Goal: Task Accomplishment & Management: Use online tool/utility

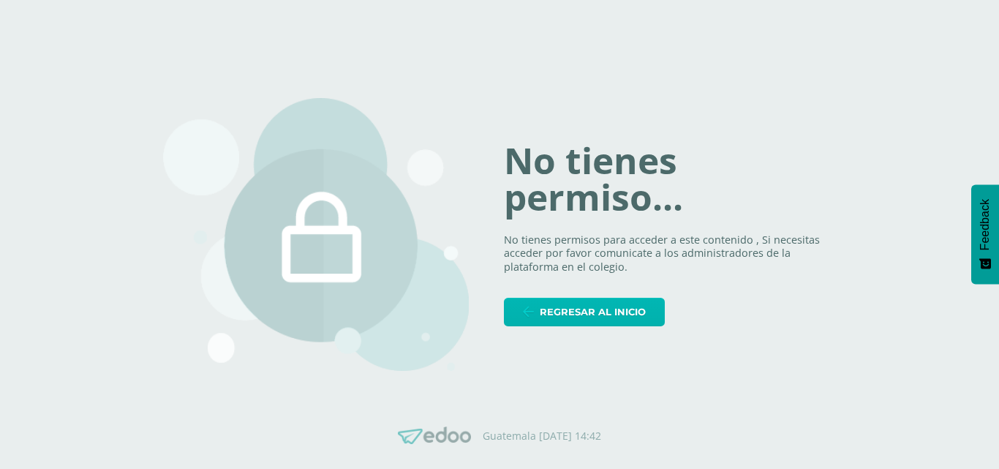
click at [581, 314] on span "Regresar al inicio" at bounding box center [593, 311] width 106 height 27
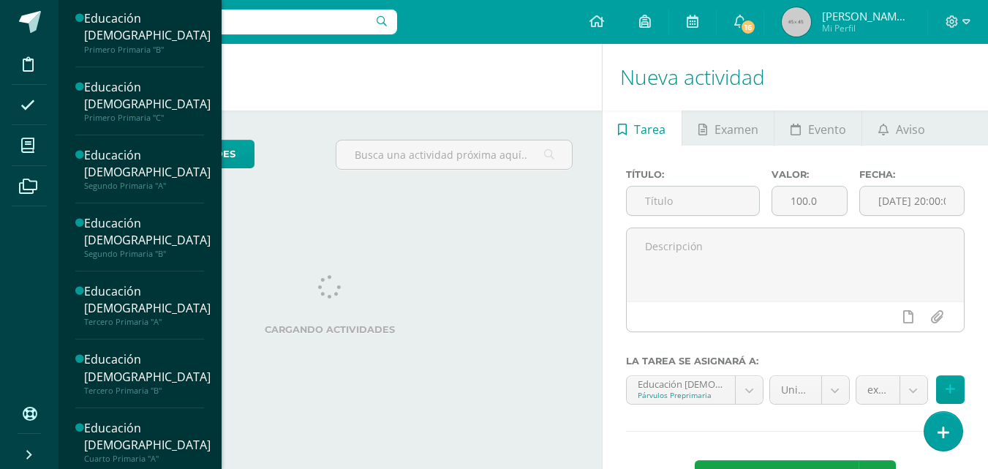
scroll to position [821, 0]
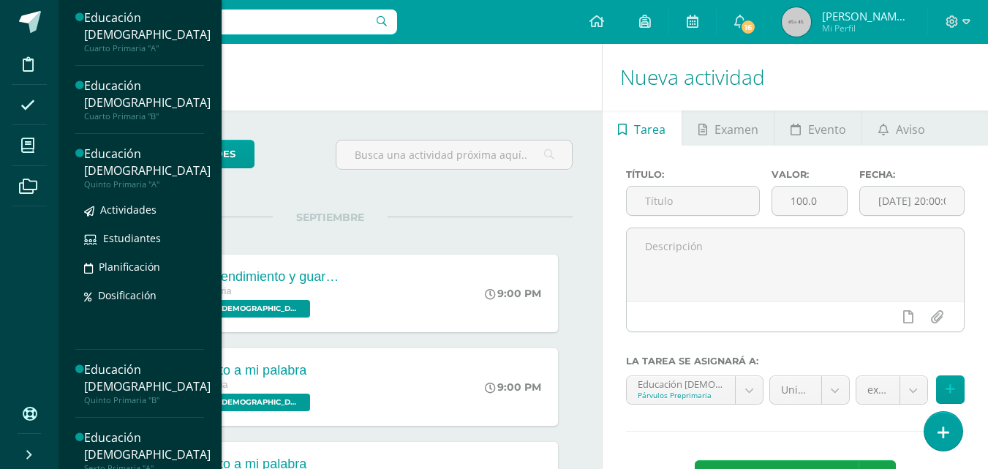
click at [118, 179] on div "Educación [DEMOGRAPHIC_DATA]" at bounding box center [147, 163] width 127 height 34
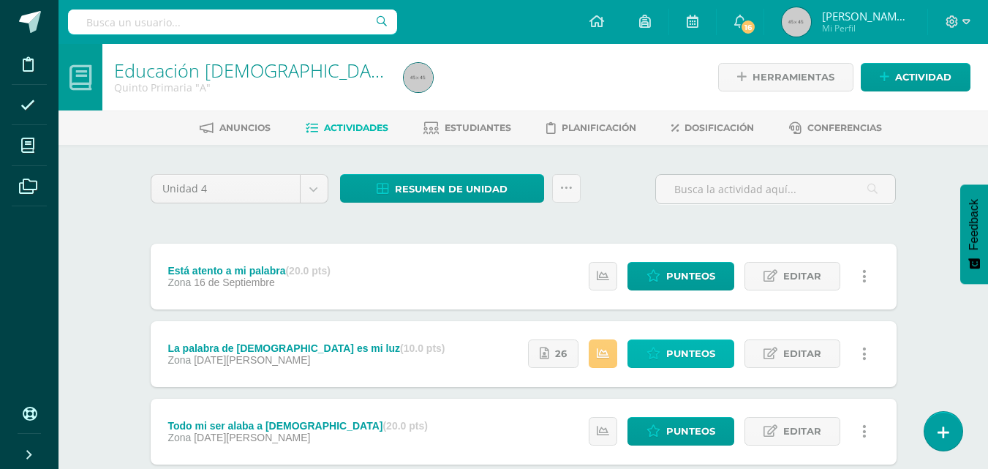
click at [682, 360] on span "Punteos" at bounding box center [690, 353] width 49 height 27
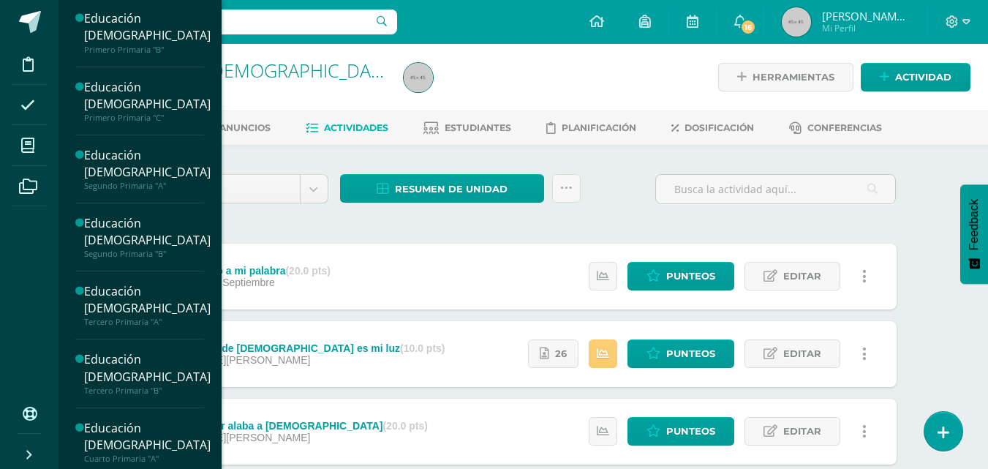
scroll to position [821, 0]
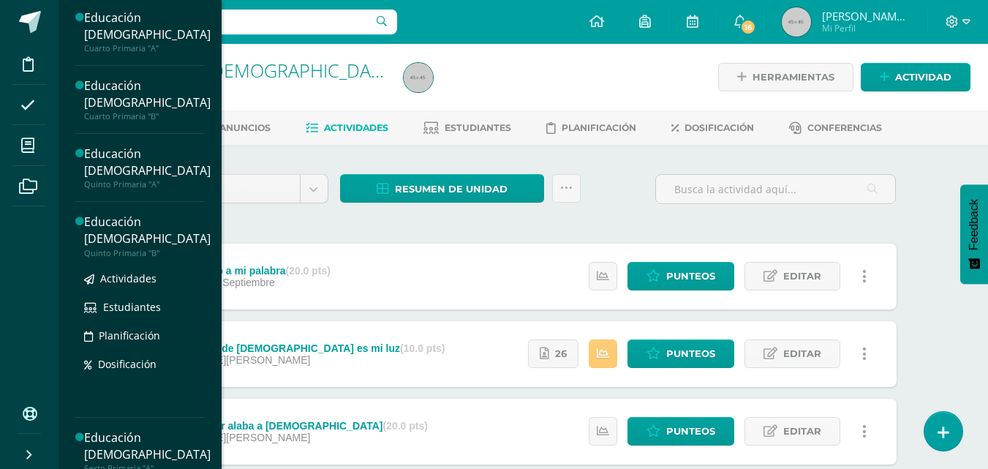
click at [110, 247] on div "Educación [DEMOGRAPHIC_DATA]" at bounding box center [147, 231] width 127 height 34
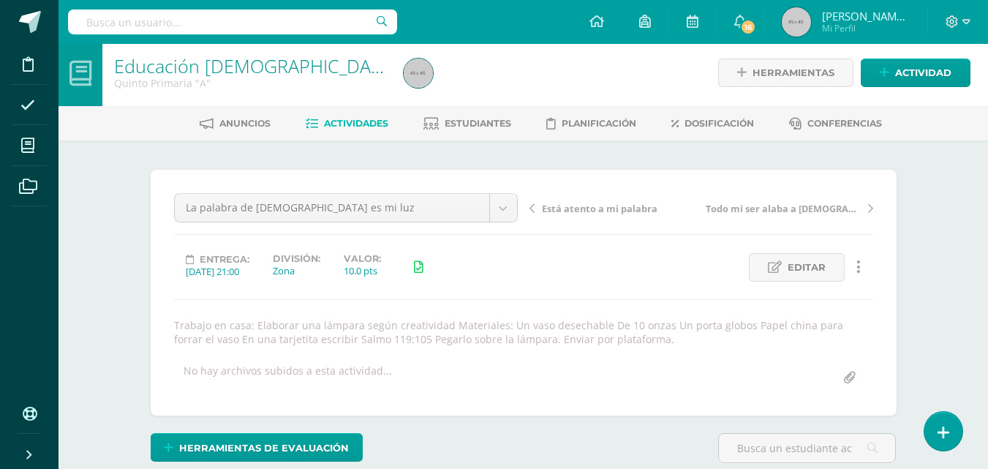
click at [948, 263] on div "Educación Cristiana Quinto Primaria "A" Herramientas Detalle de asistencias Act…" at bounding box center [524, 320] width 930 height 563
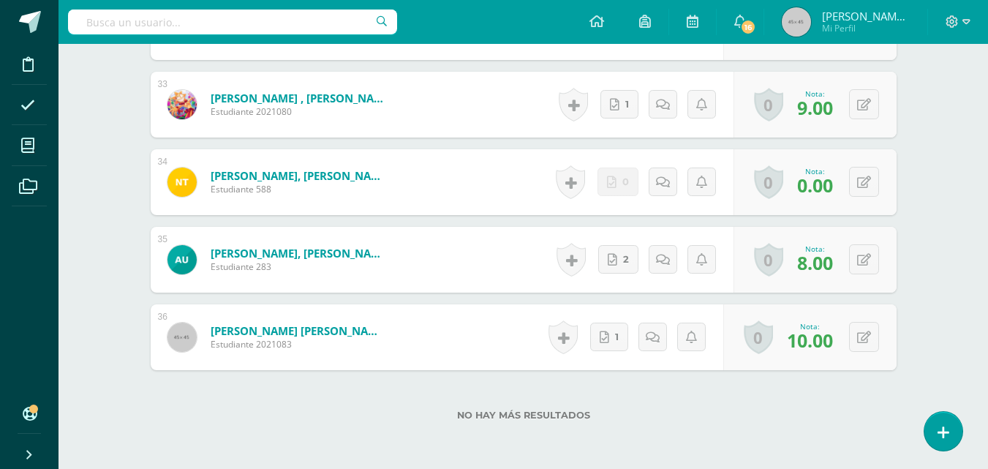
scroll to position [3014, 0]
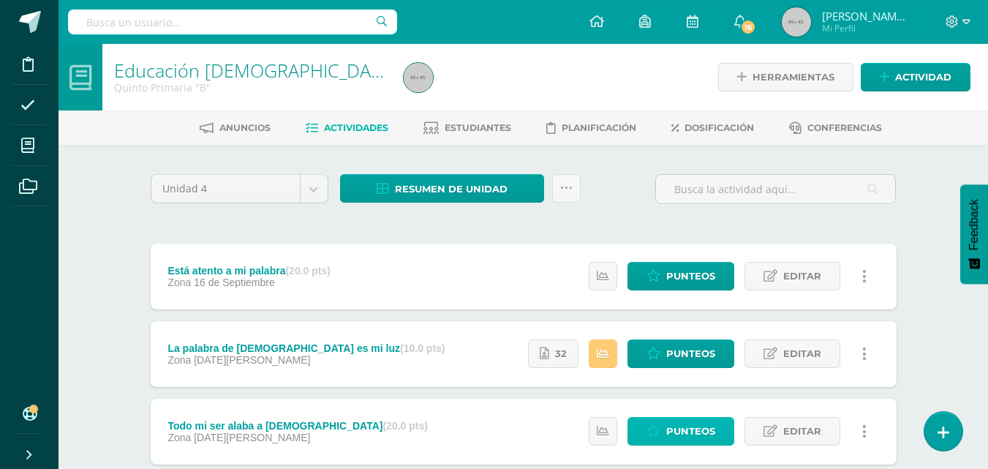
click at [687, 427] on span "Punteos" at bounding box center [690, 431] width 49 height 27
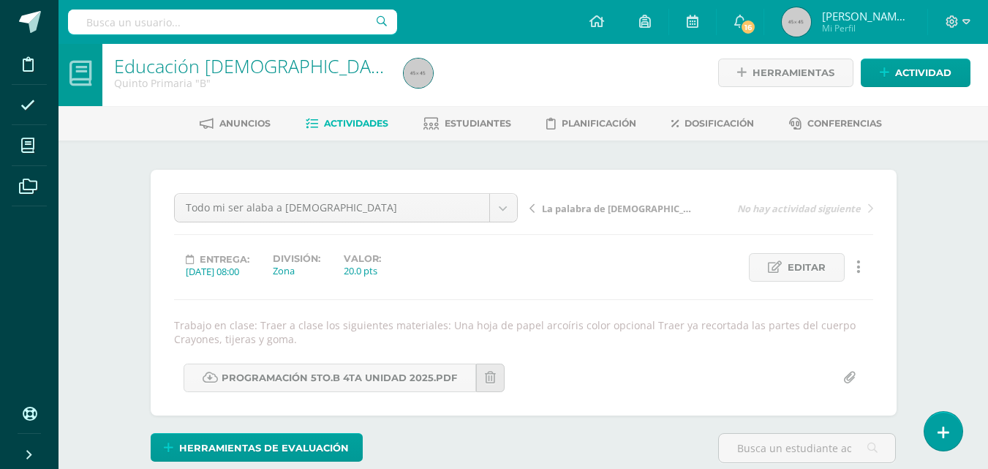
click at [928, 339] on div "Educación [DEMOGRAPHIC_DATA][PERSON_NAME] Primaria "B" Herramientas Detalle de …" at bounding box center [524, 320] width 930 height 563
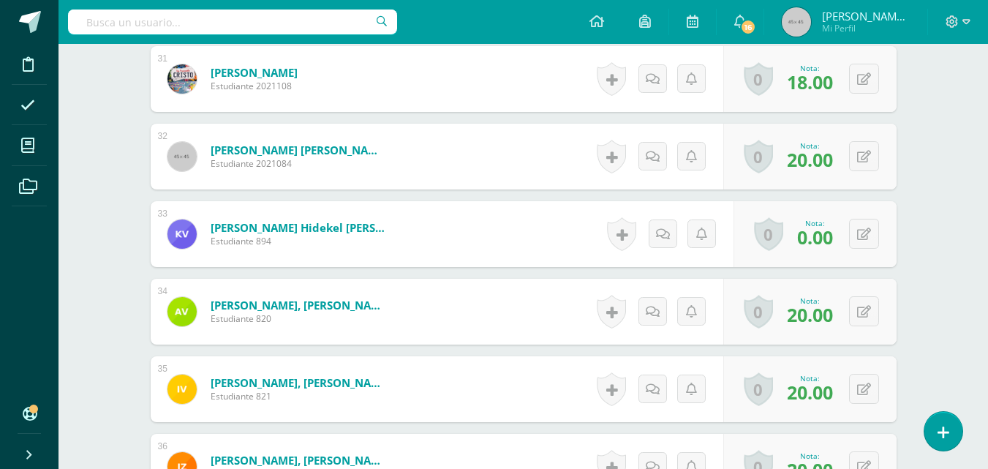
scroll to position [2845, 0]
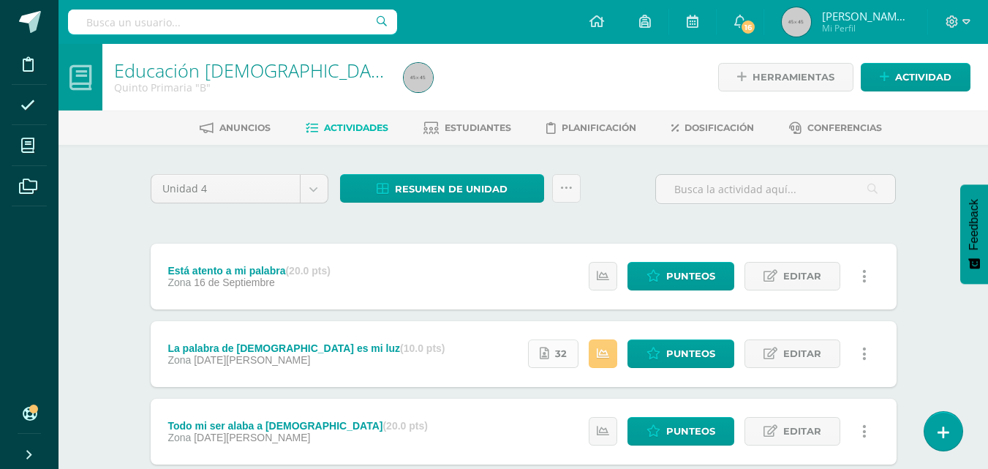
click at [565, 355] on span "32" at bounding box center [561, 353] width 12 height 27
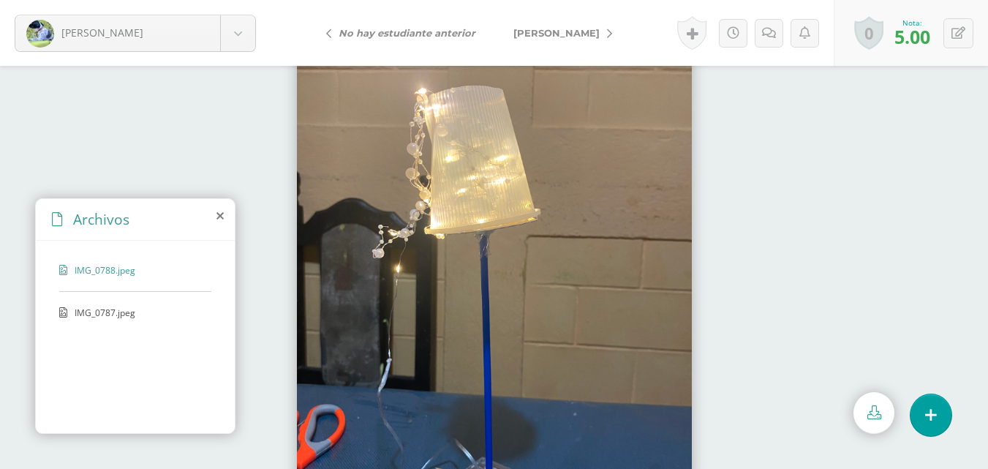
click at [557, 31] on span "[PERSON_NAME]" at bounding box center [556, 33] width 86 height 12
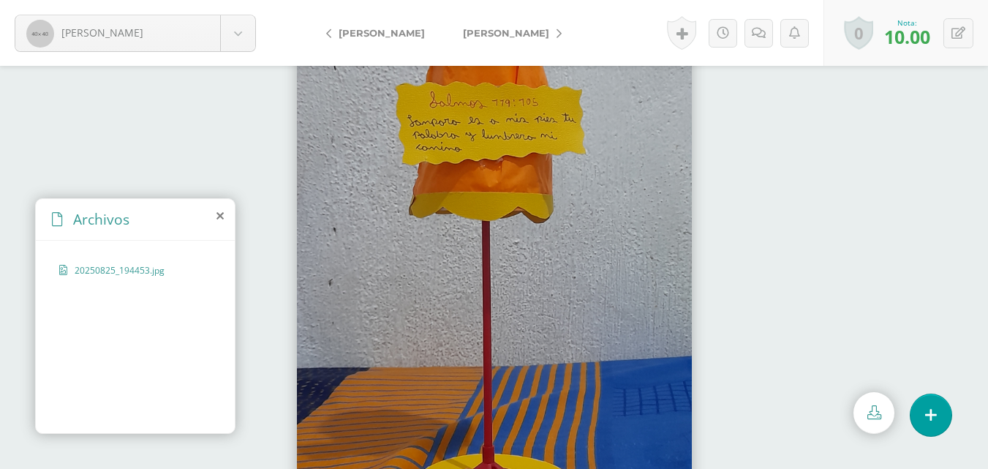
click at [549, 31] on span "[PERSON_NAME]" at bounding box center [506, 33] width 86 height 12
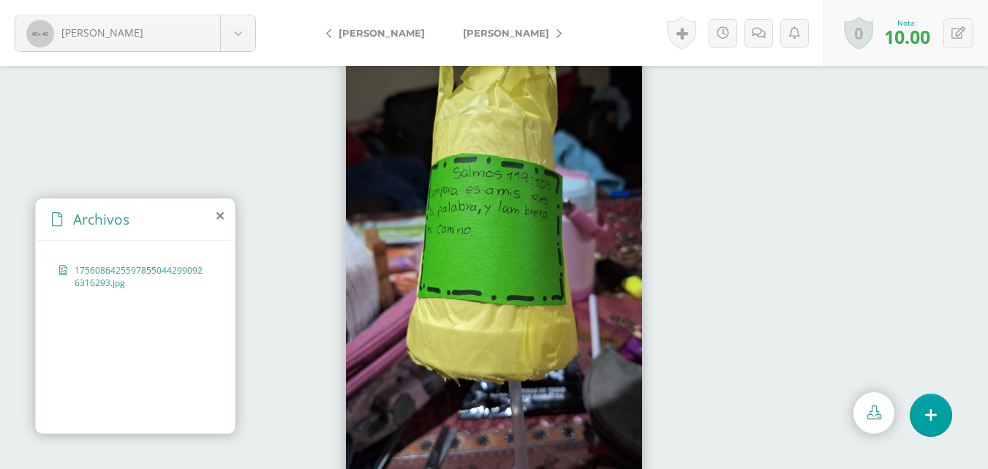
click at [504, 39] on link "[PERSON_NAME]" at bounding box center [508, 32] width 129 height 35
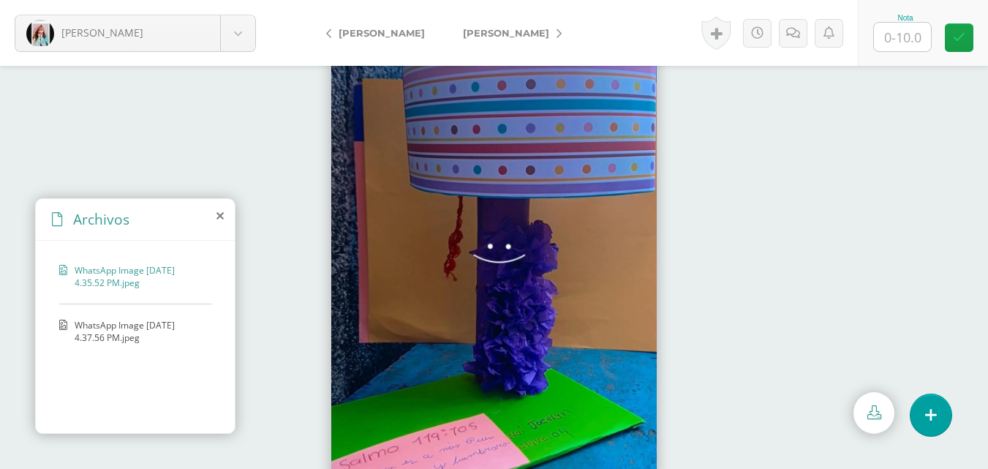
click at [160, 326] on span "WhatsApp Image [DATE] 4.37.56 PM.jpeg" at bounding box center [139, 331] width 129 height 25
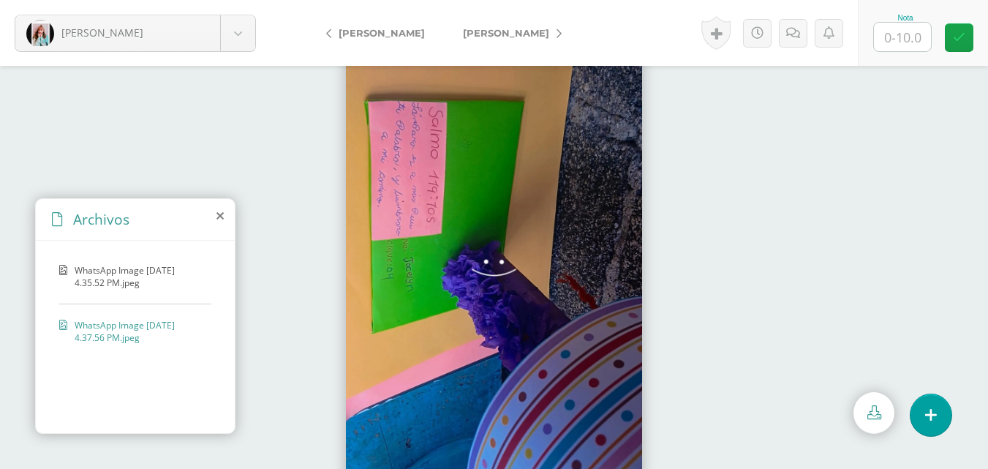
click at [165, 274] on span "WhatsApp Image [DATE] 4.35.52 PM.jpeg" at bounding box center [139, 276] width 129 height 25
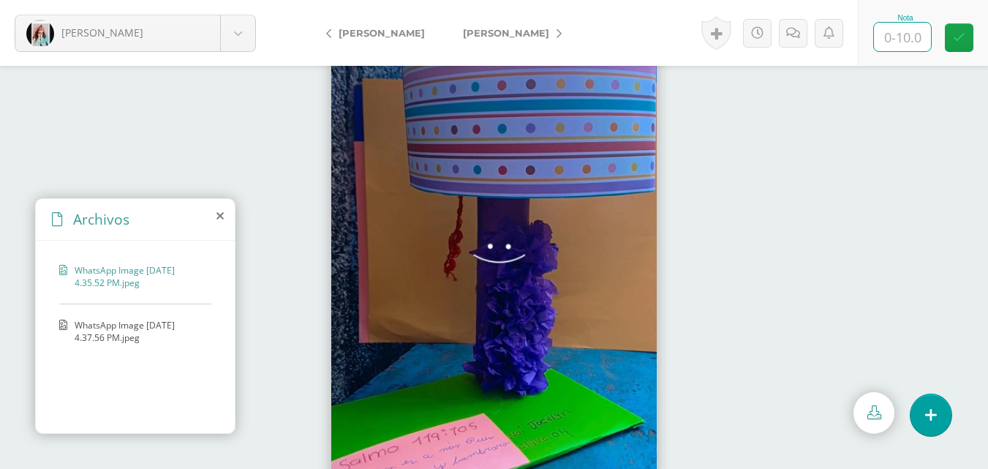
click at [905, 49] on input "text" at bounding box center [902, 37] width 57 height 29
type input "9"
click at [502, 34] on span "[PERSON_NAME]" at bounding box center [506, 33] width 86 height 12
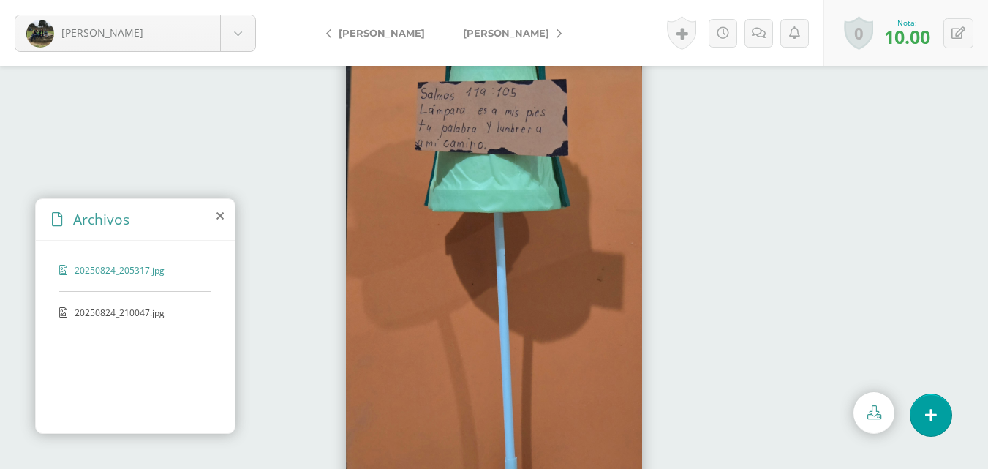
click at [502, 34] on span "[PERSON_NAME]" at bounding box center [506, 33] width 86 height 12
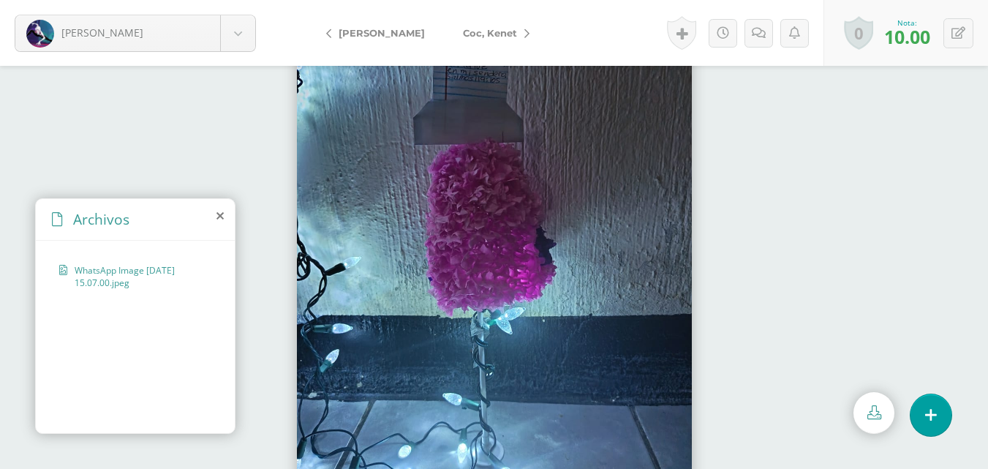
click at [502, 34] on link "Coc, Kenet" at bounding box center [492, 32] width 97 height 35
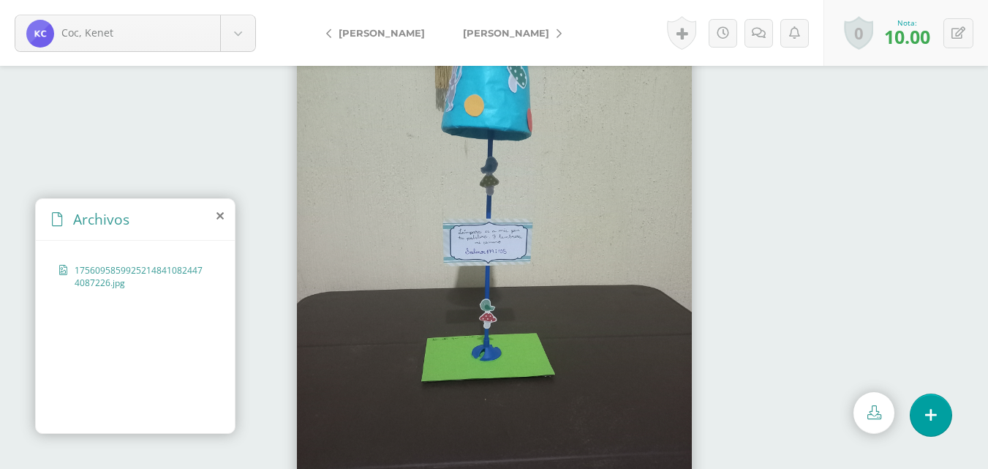
click at [502, 34] on span "[PERSON_NAME]" at bounding box center [506, 33] width 86 height 12
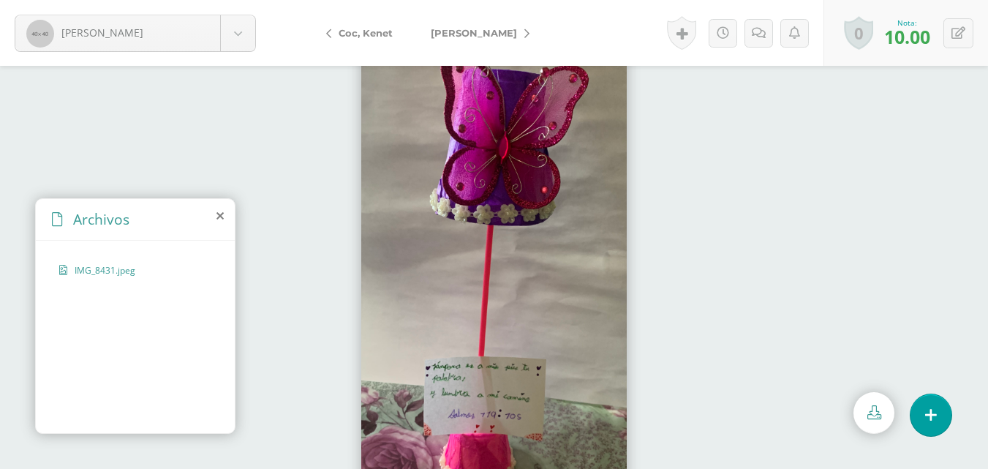
click at [502, 34] on span "[PERSON_NAME]" at bounding box center [474, 33] width 86 height 12
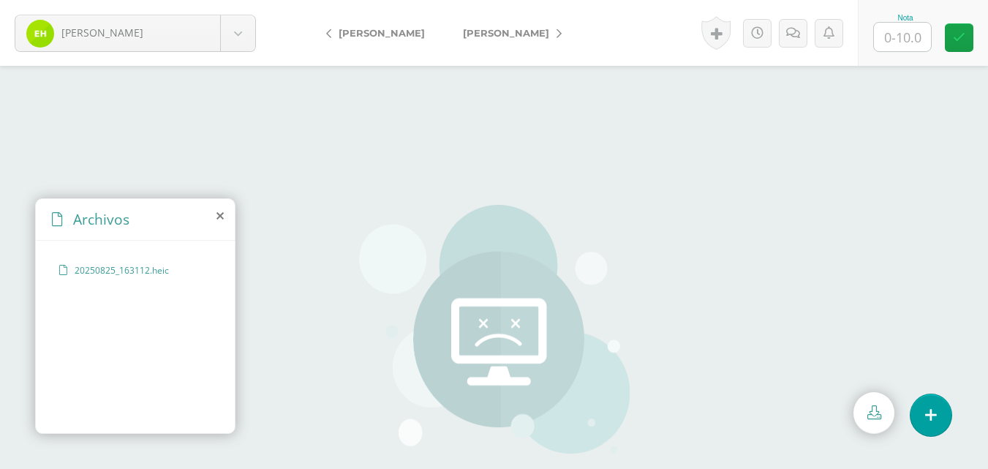
click at [502, 34] on span "[PERSON_NAME]" at bounding box center [506, 33] width 86 height 12
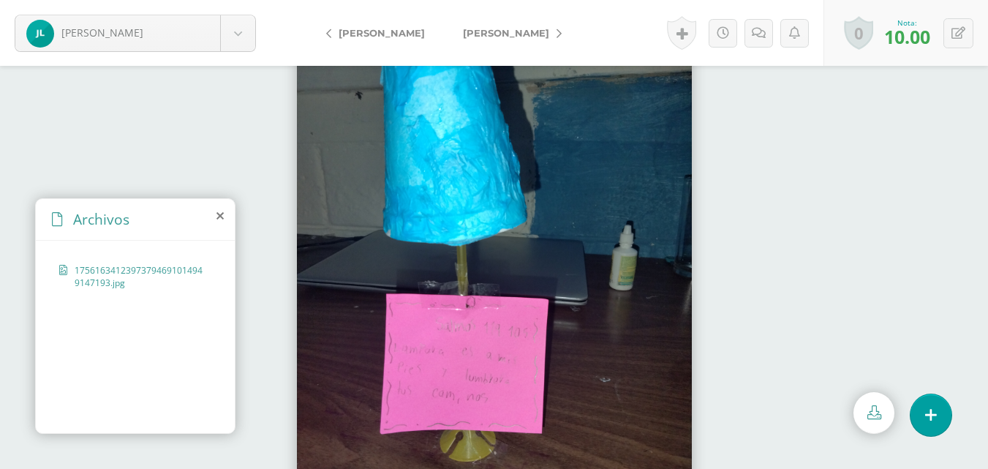
click at [502, 34] on span "[PERSON_NAME]" at bounding box center [506, 33] width 86 height 12
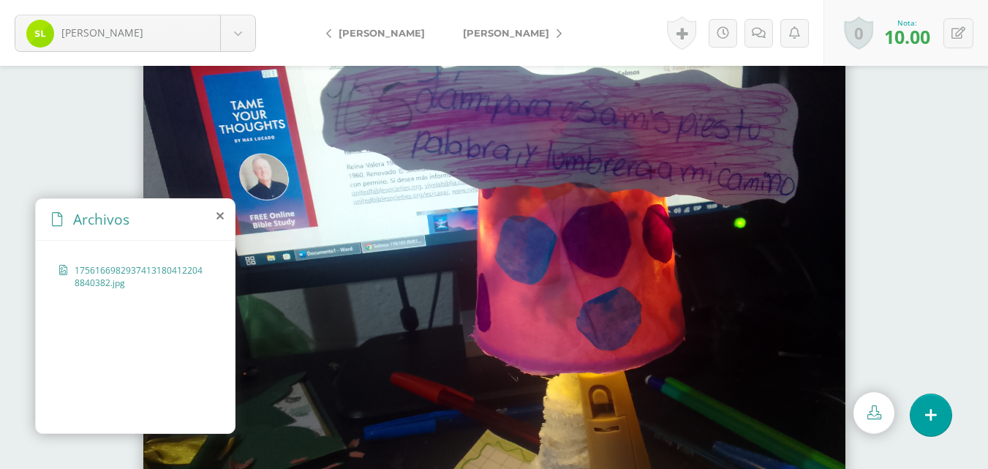
click at [502, 34] on span "[PERSON_NAME]" at bounding box center [506, 33] width 86 height 12
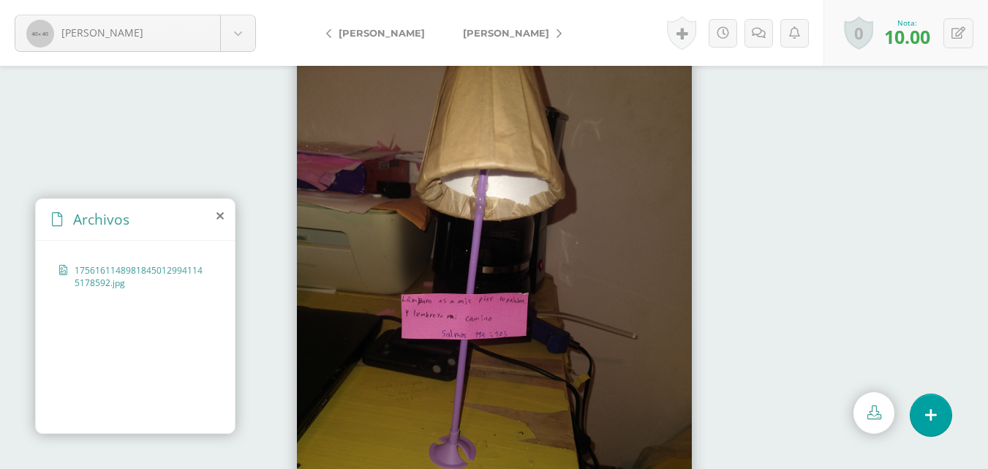
click at [502, 34] on span "[PERSON_NAME]" at bounding box center [506, 33] width 86 height 12
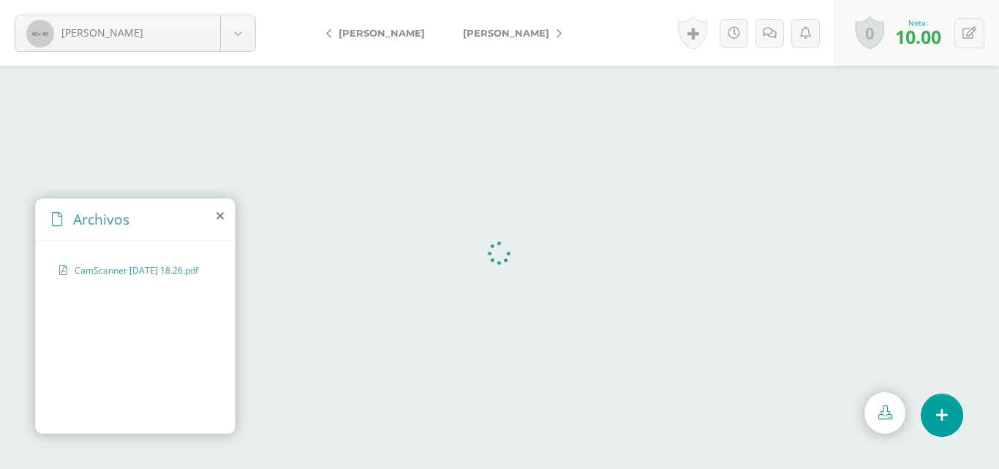
click at [502, 34] on span "[PERSON_NAME]" at bounding box center [506, 33] width 86 height 12
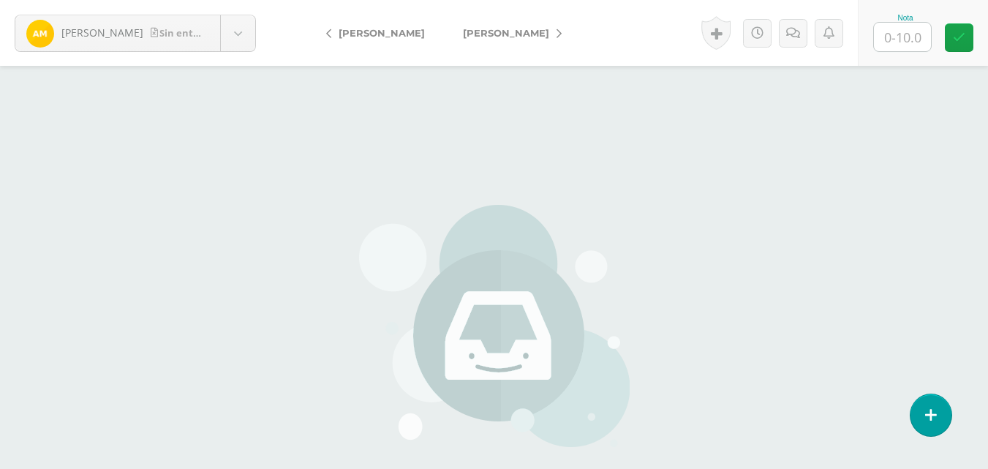
drag, startPoint x: 0, startPoint y: 0, endPoint x: 502, endPoint y: 34, distance: 503.6
click at [502, 34] on span "[PERSON_NAME]" at bounding box center [506, 33] width 86 height 12
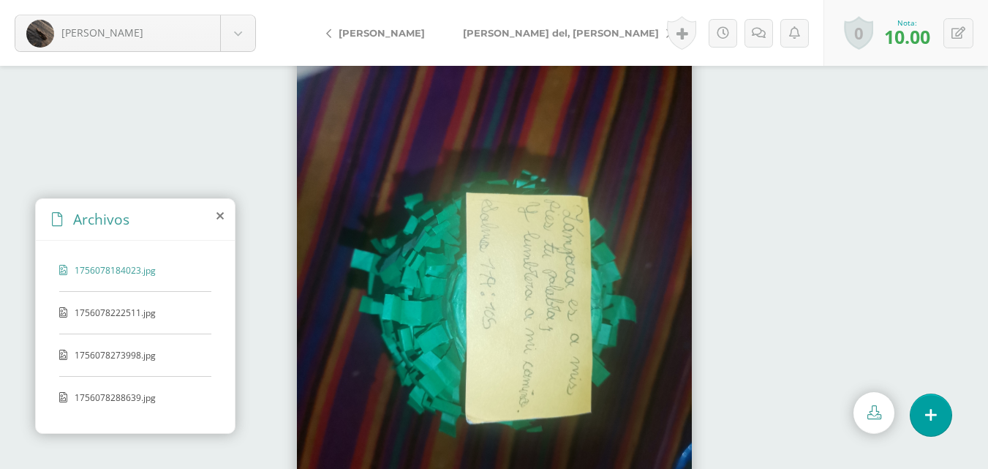
click at [401, 37] on span "[PERSON_NAME]" at bounding box center [382, 33] width 86 height 12
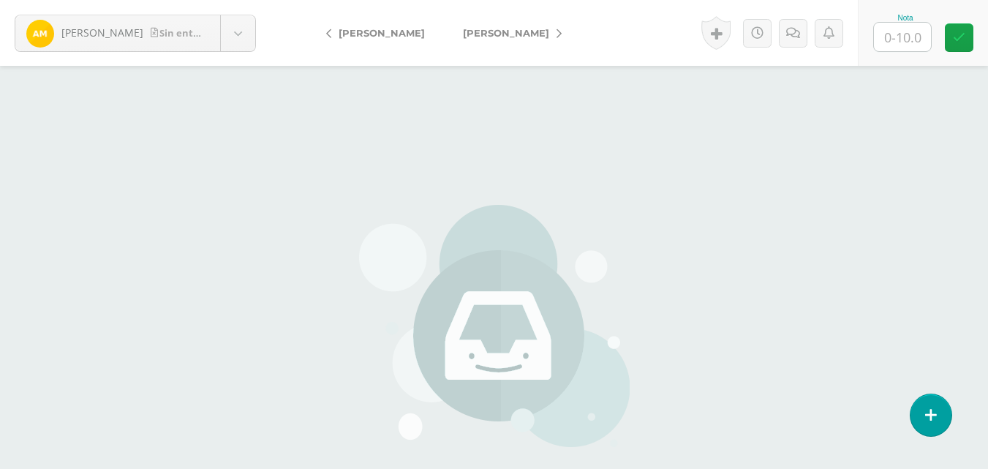
click at [481, 33] on span "[PERSON_NAME]" at bounding box center [506, 33] width 86 height 12
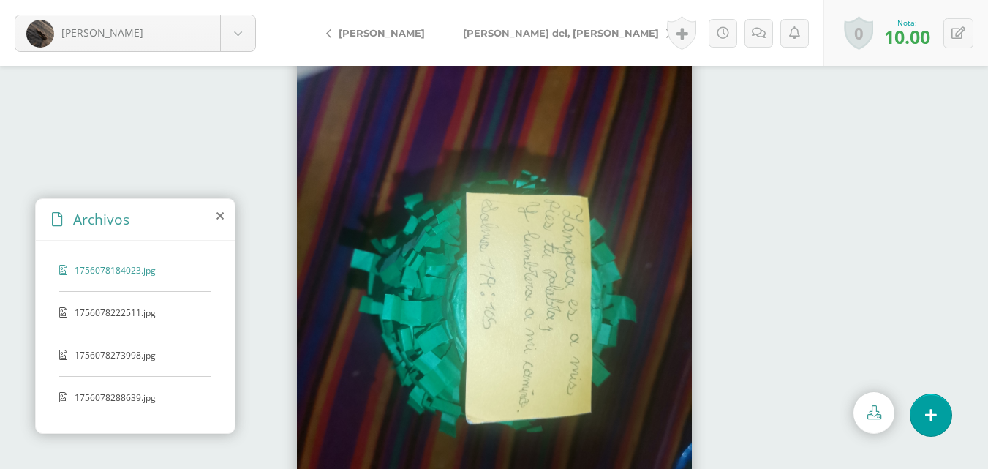
click at [482, 33] on span "[PERSON_NAME] del, [PERSON_NAME]" at bounding box center [561, 33] width 196 height 12
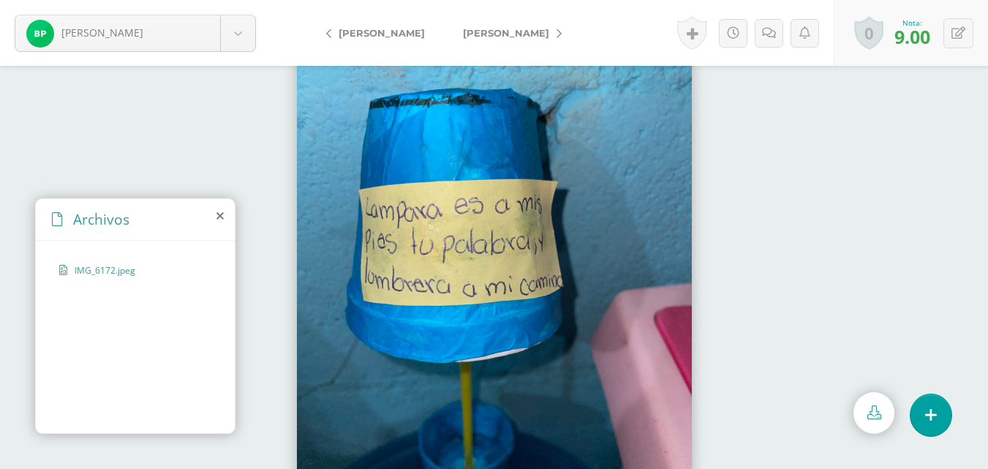
click at [482, 33] on span "[PERSON_NAME]" at bounding box center [506, 33] width 86 height 12
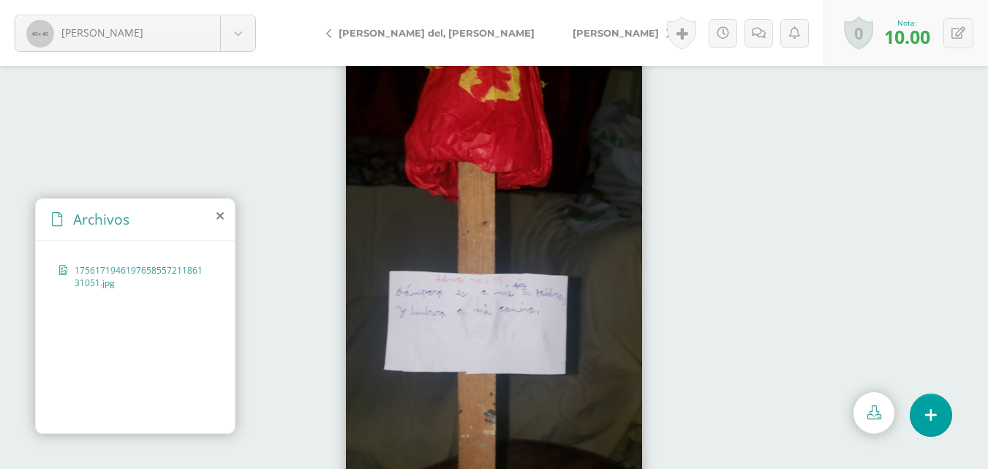
click at [573, 33] on span "[PERSON_NAME]" at bounding box center [616, 33] width 86 height 12
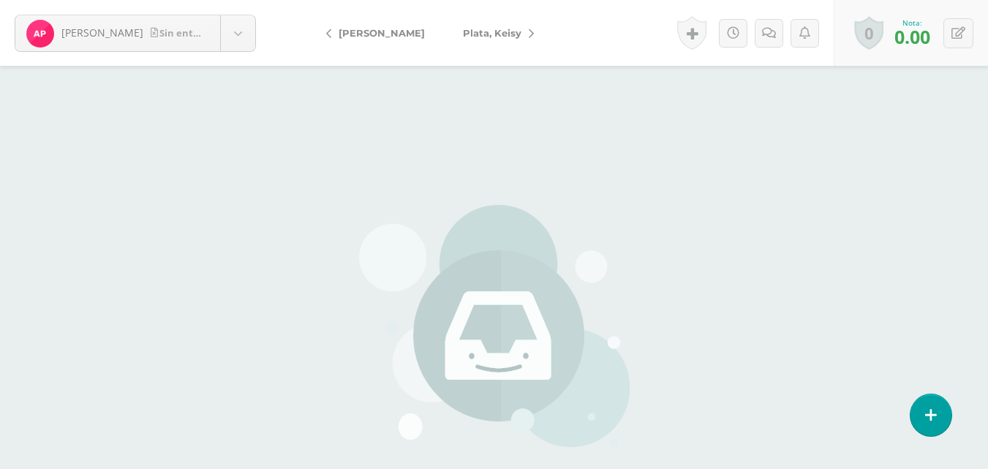
click at [482, 33] on span "Plata, Keisy" at bounding box center [492, 33] width 59 height 12
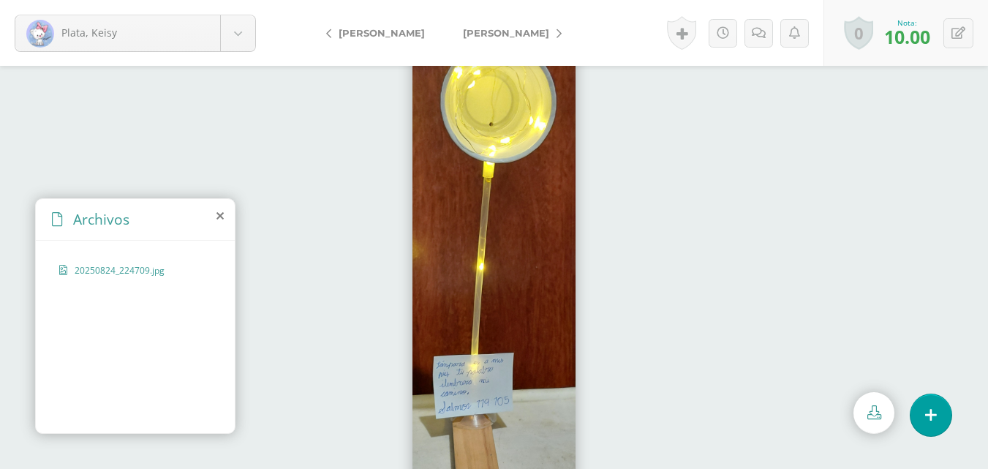
click at [482, 33] on span "[PERSON_NAME]" at bounding box center [506, 33] width 86 height 12
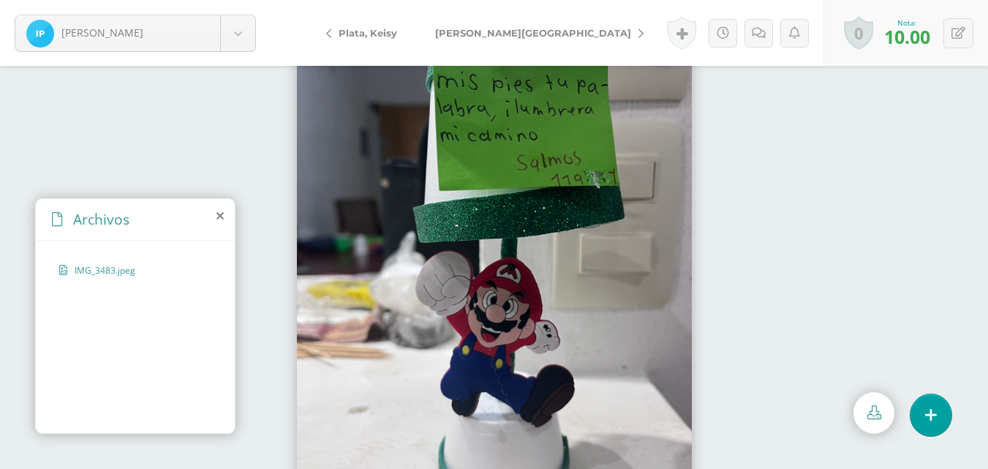
click at [482, 33] on span "[PERSON_NAME][GEOGRAPHIC_DATA]" at bounding box center [533, 33] width 196 height 12
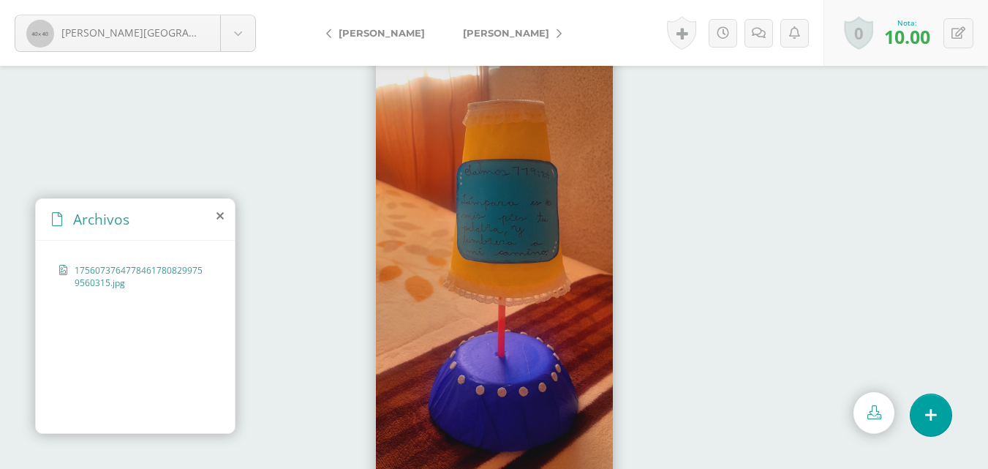
click at [482, 33] on span "[PERSON_NAME]" at bounding box center [506, 33] width 86 height 12
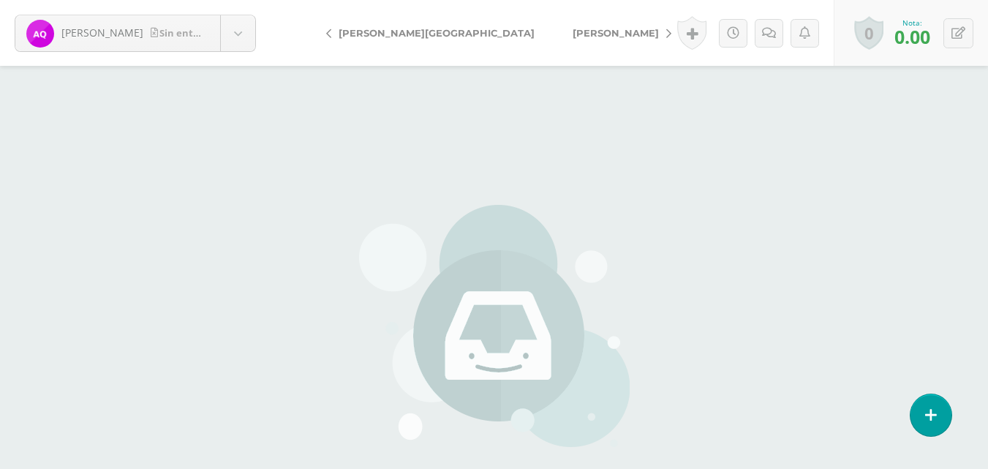
click at [573, 33] on span "[PERSON_NAME]" at bounding box center [616, 33] width 86 height 12
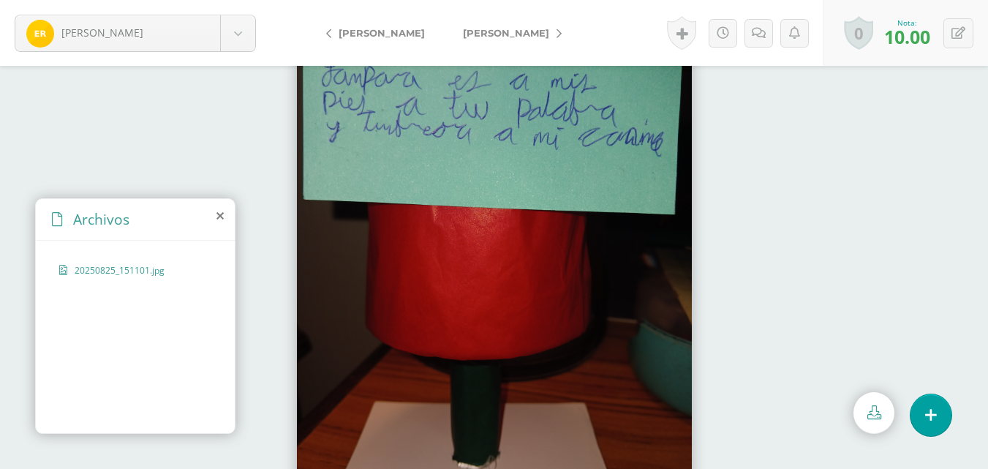
click at [482, 33] on span "[PERSON_NAME]" at bounding box center [506, 33] width 86 height 12
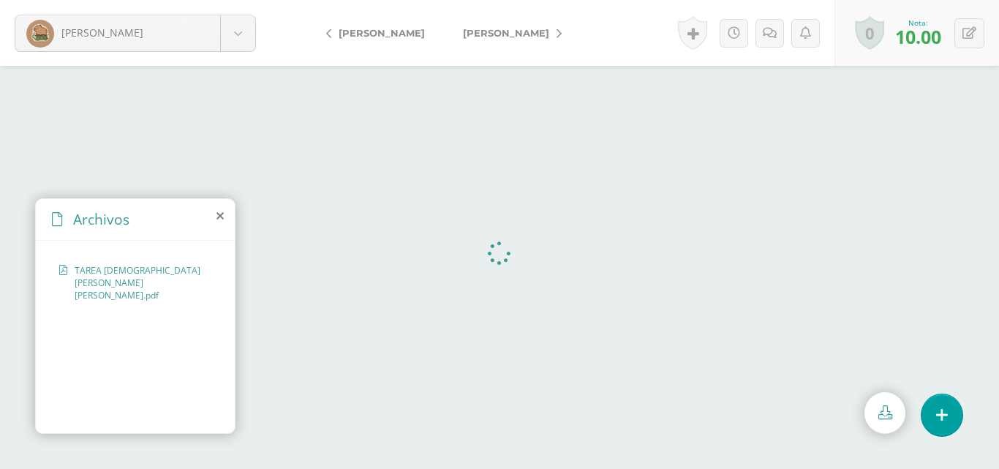
click at [482, 33] on span "[PERSON_NAME]" at bounding box center [506, 33] width 86 height 12
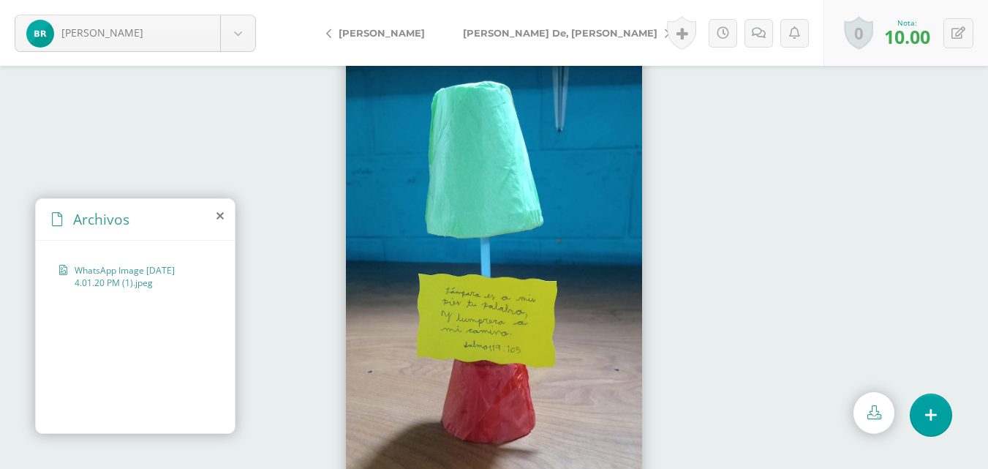
drag, startPoint x: 0, startPoint y: 0, endPoint x: 482, endPoint y: 33, distance: 483.1
click at [482, 33] on span "[PERSON_NAME] De, [PERSON_NAME]" at bounding box center [560, 33] width 195 height 12
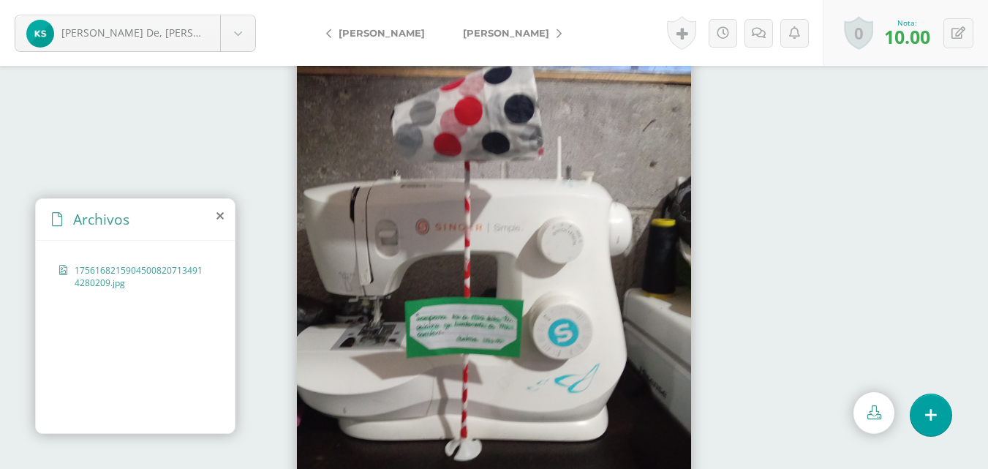
click at [482, 33] on span "[PERSON_NAME]" at bounding box center [506, 33] width 86 height 12
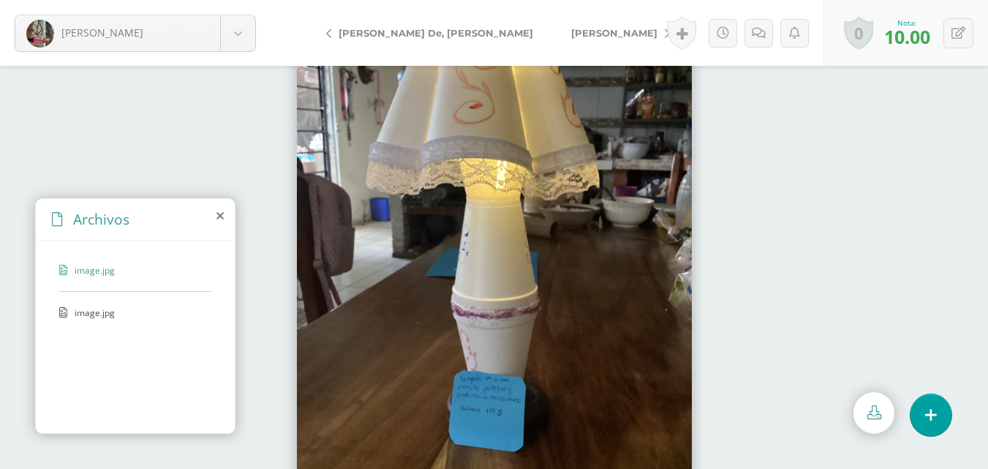
click at [552, 33] on link "[PERSON_NAME]" at bounding box center [616, 32] width 129 height 35
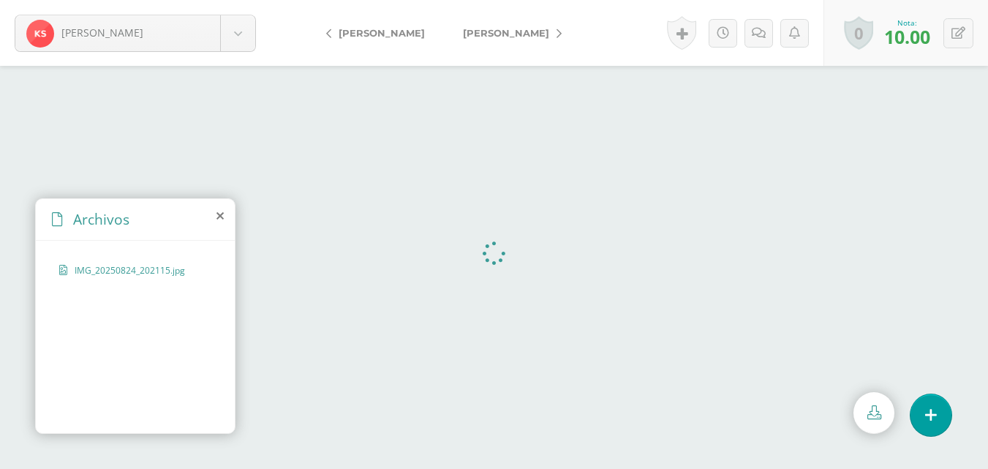
click at [482, 33] on span "[PERSON_NAME]" at bounding box center [506, 33] width 86 height 12
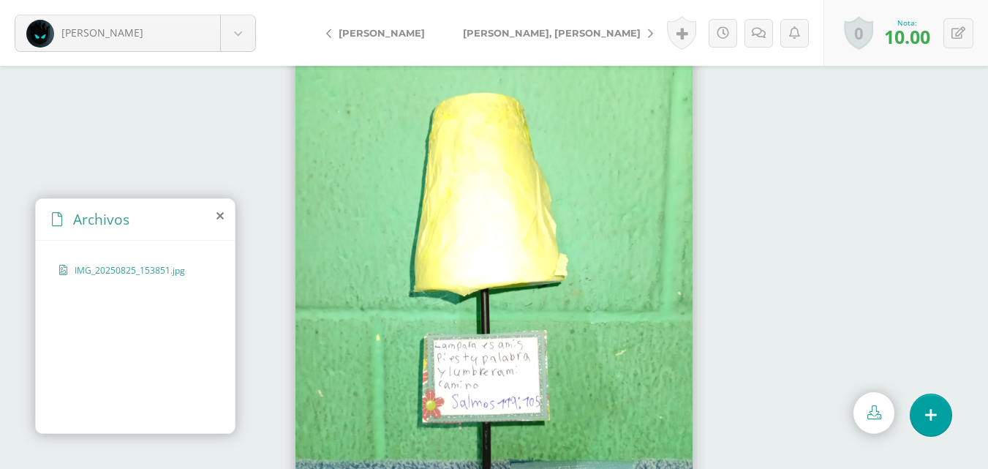
click at [482, 33] on span "[PERSON_NAME], [PERSON_NAME]" at bounding box center [552, 33] width 178 height 12
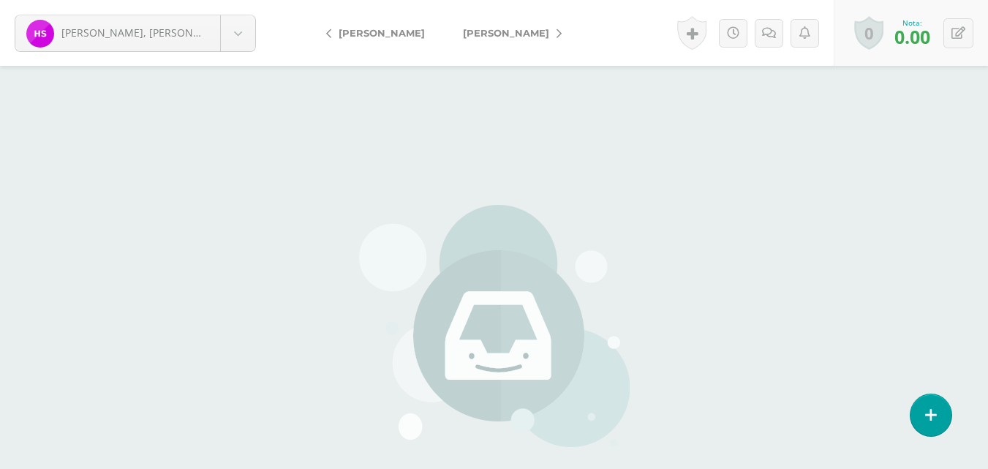
click at [482, 33] on span "[PERSON_NAME]" at bounding box center [506, 33] width 86 height 12
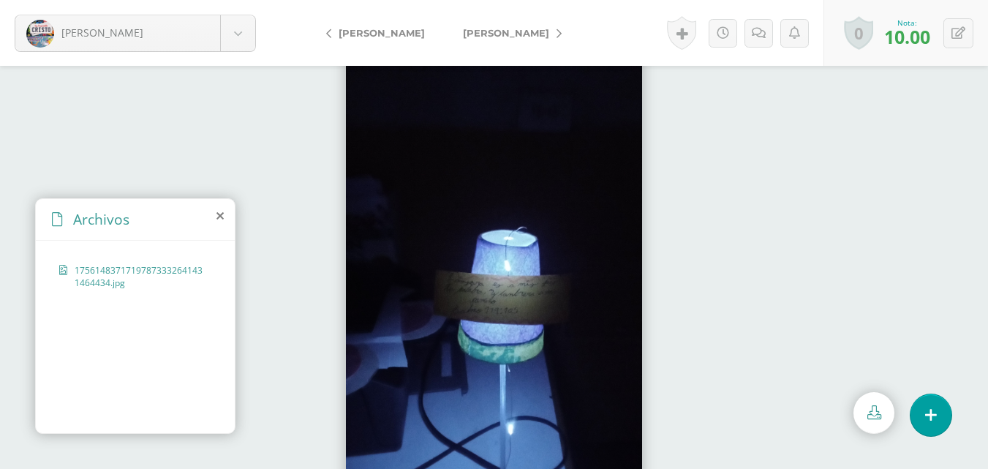
click at [482, 33] on span "[PERSON_NAME]" at bounding box center [506, 33] width 86 height 12
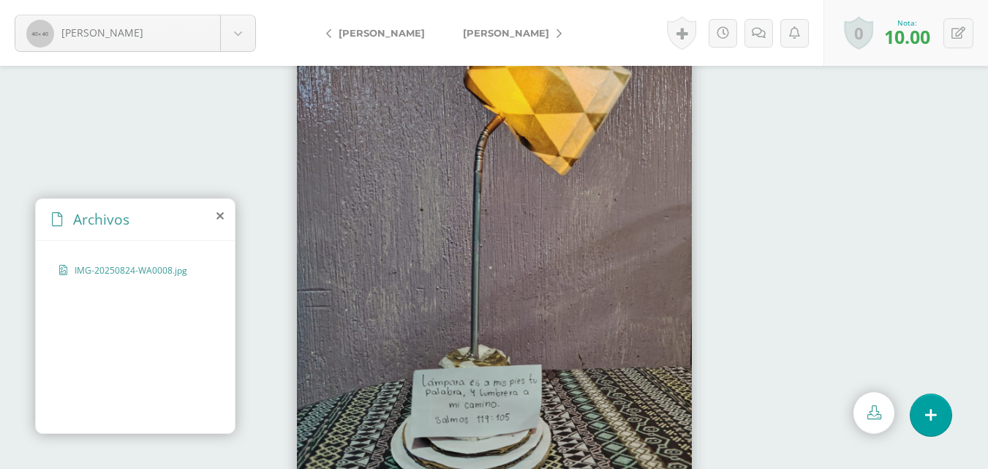
click at [482, 33] on span "[PERSON_NAME]" at bounding box center [506, 33] width 86 height 12
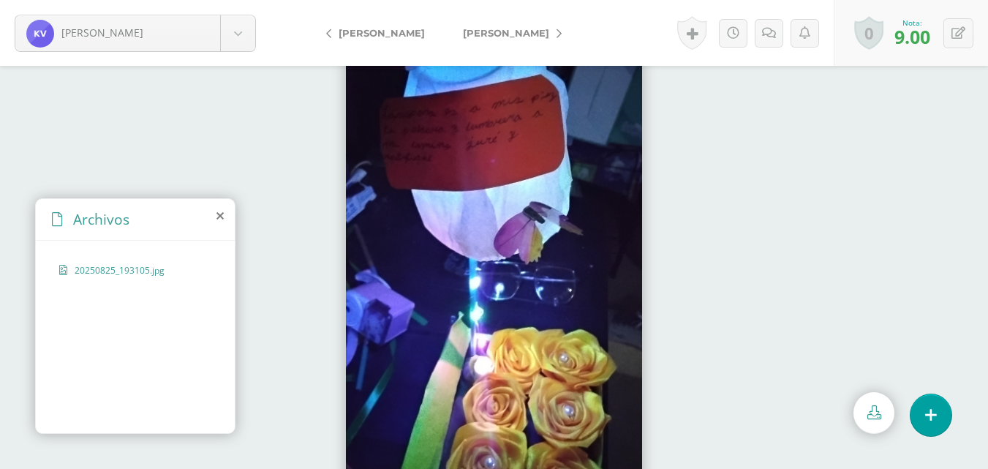
click at [482, 33] on span "[PERSON_NAME]" at bounding box center [506, 33] width 86 height 12
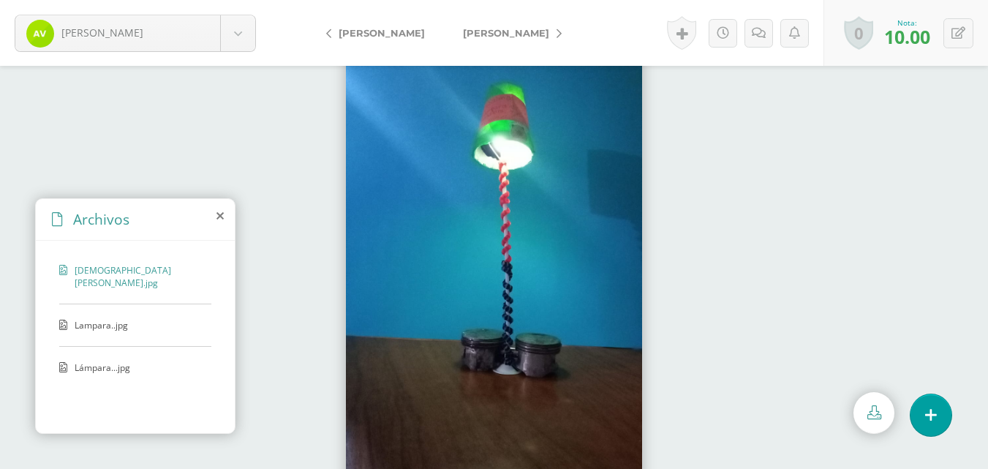
click at [482, 33] on span "[PERSON_NAME]" at bounding box center [506, 33] width 86 height 12
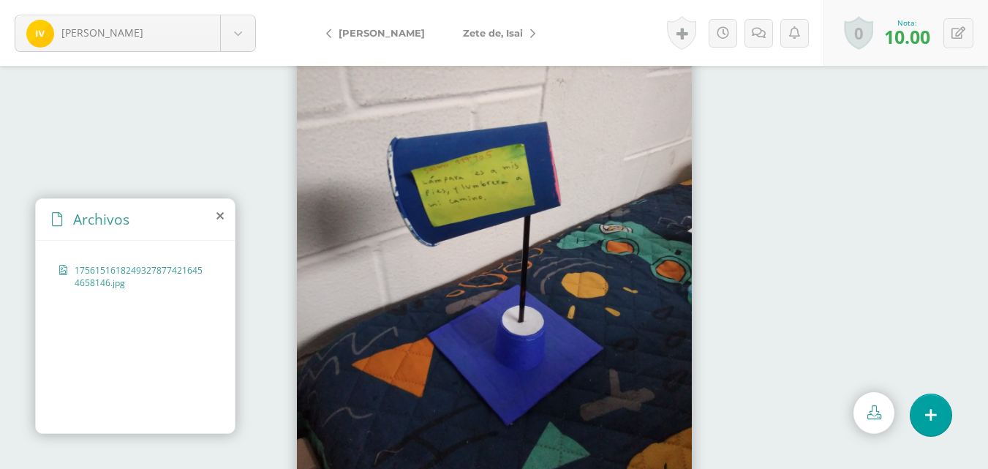
click at [482, 33] on span "Zete de, Isai" at bounding box center [493, 33] width 60 height 12
